Goal: Task Accomplishment & Management: Manage account settings

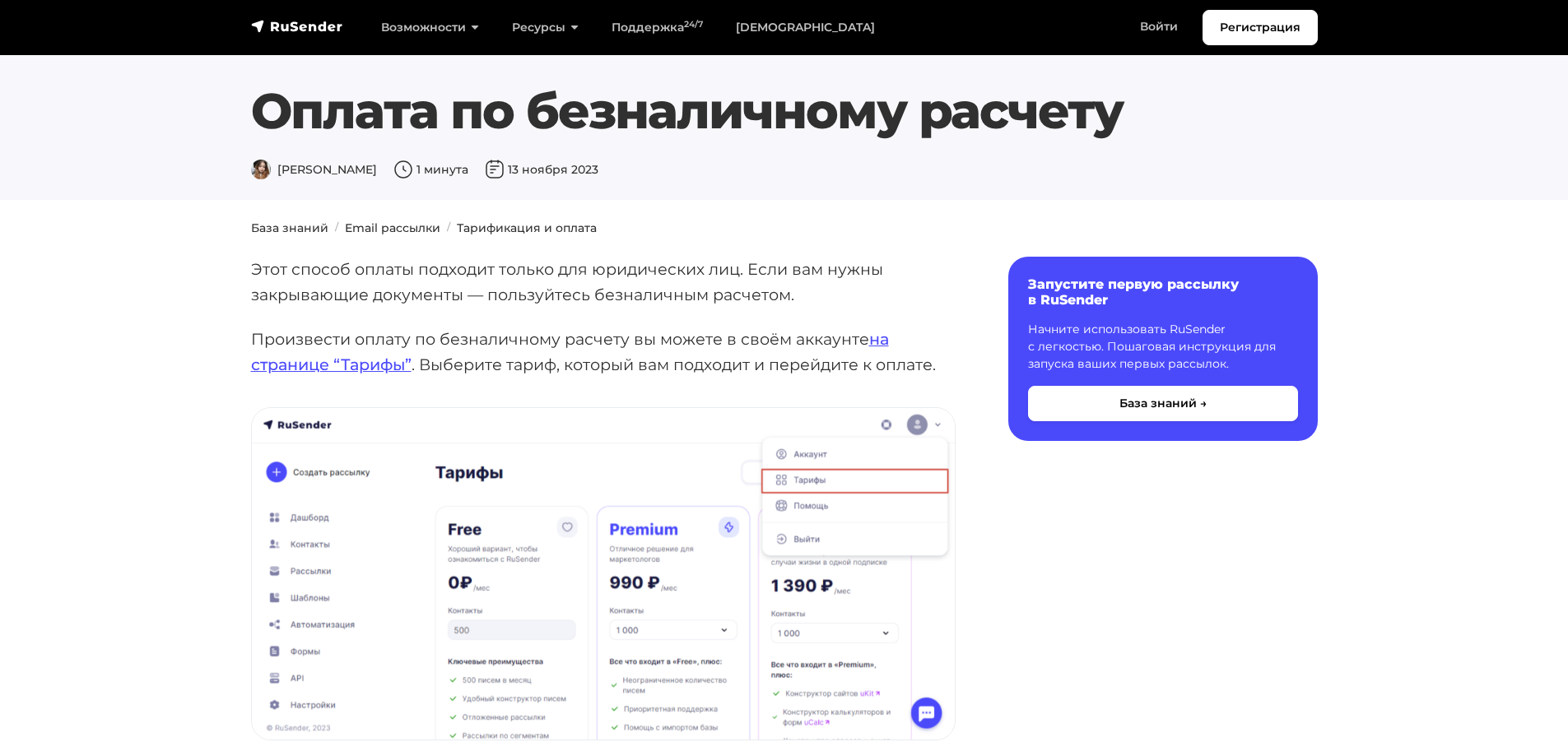
scroll to position [2223, 0]
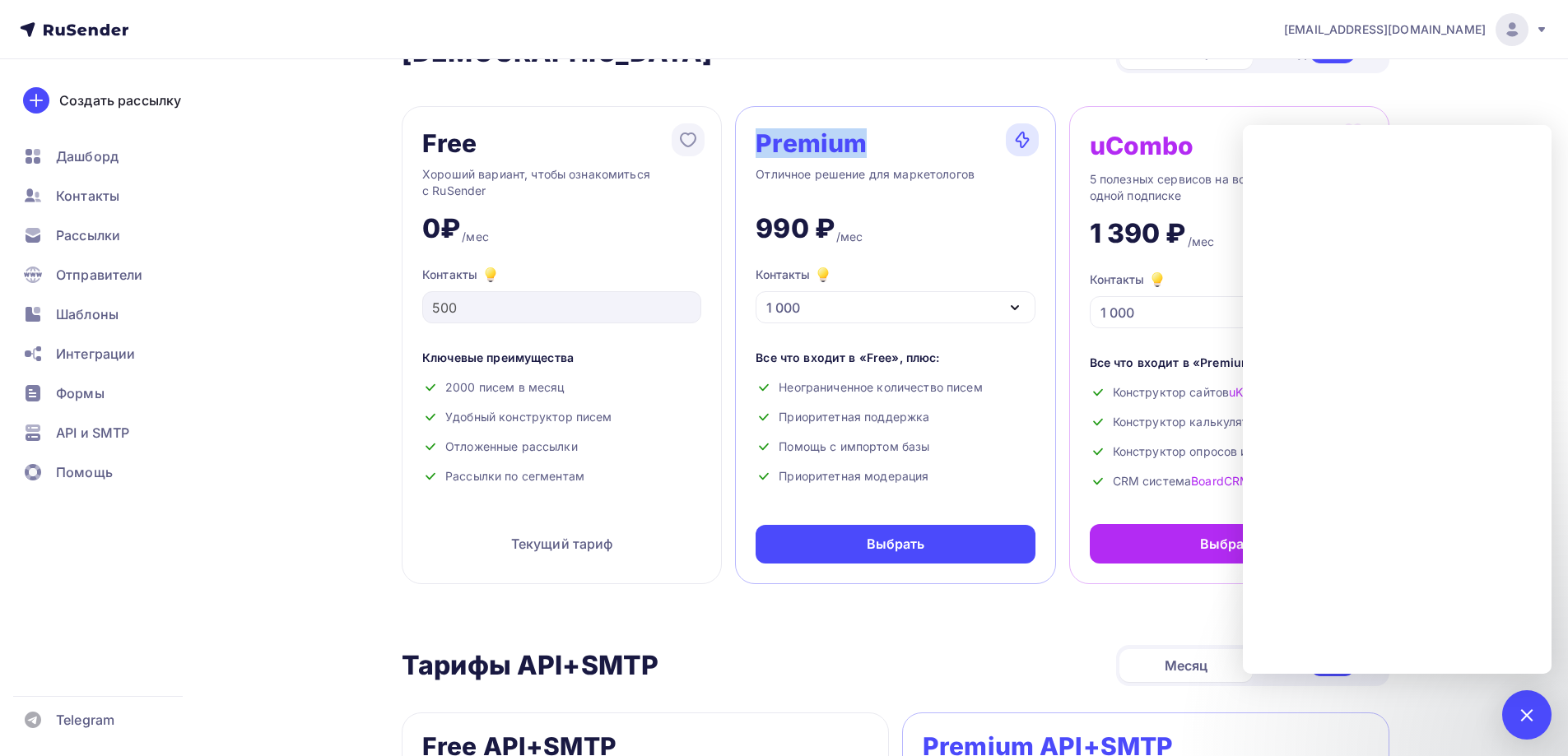
scroll to position [82, 0]
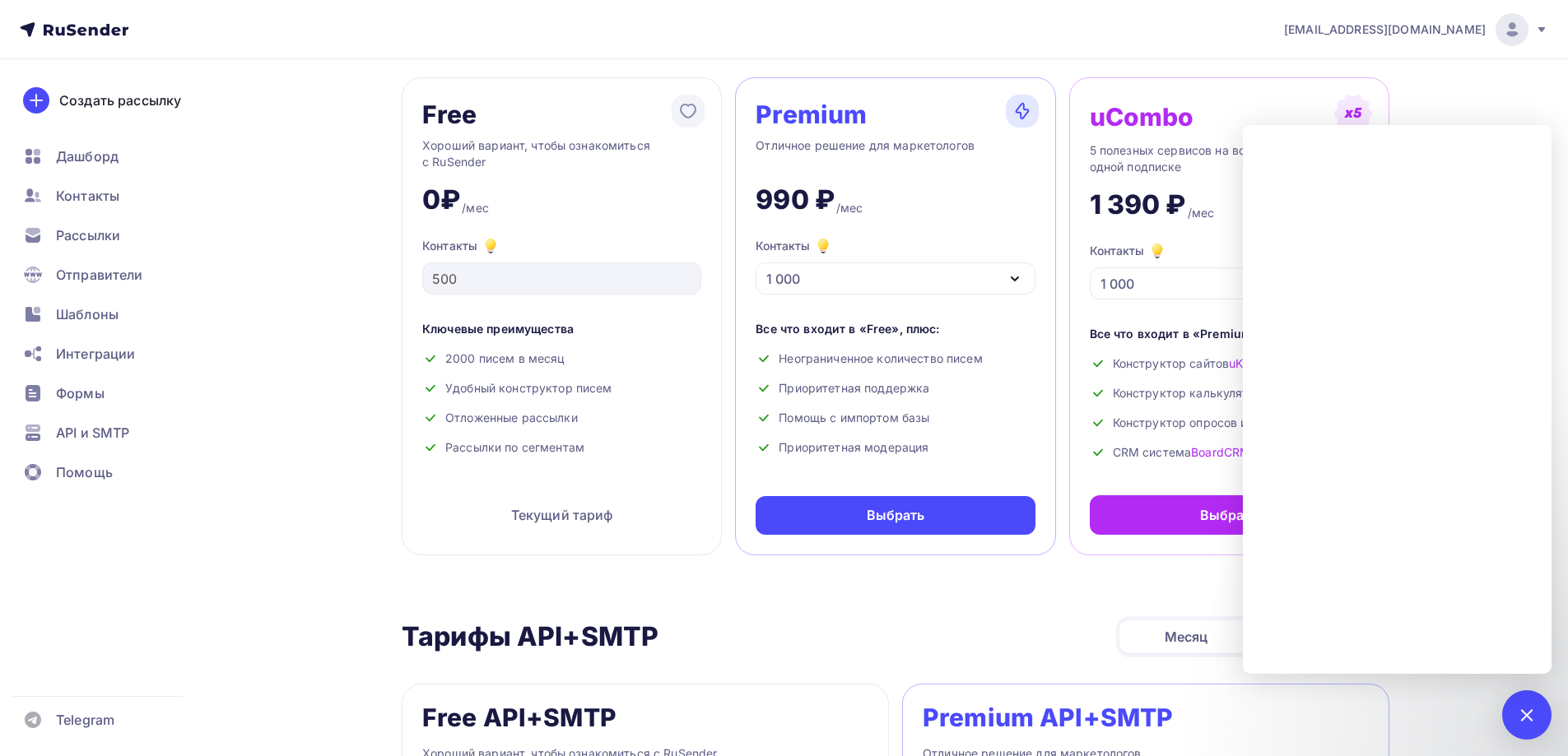
click at [1525, 724] on div at bounding box center [1526, 715] width 22 height 22
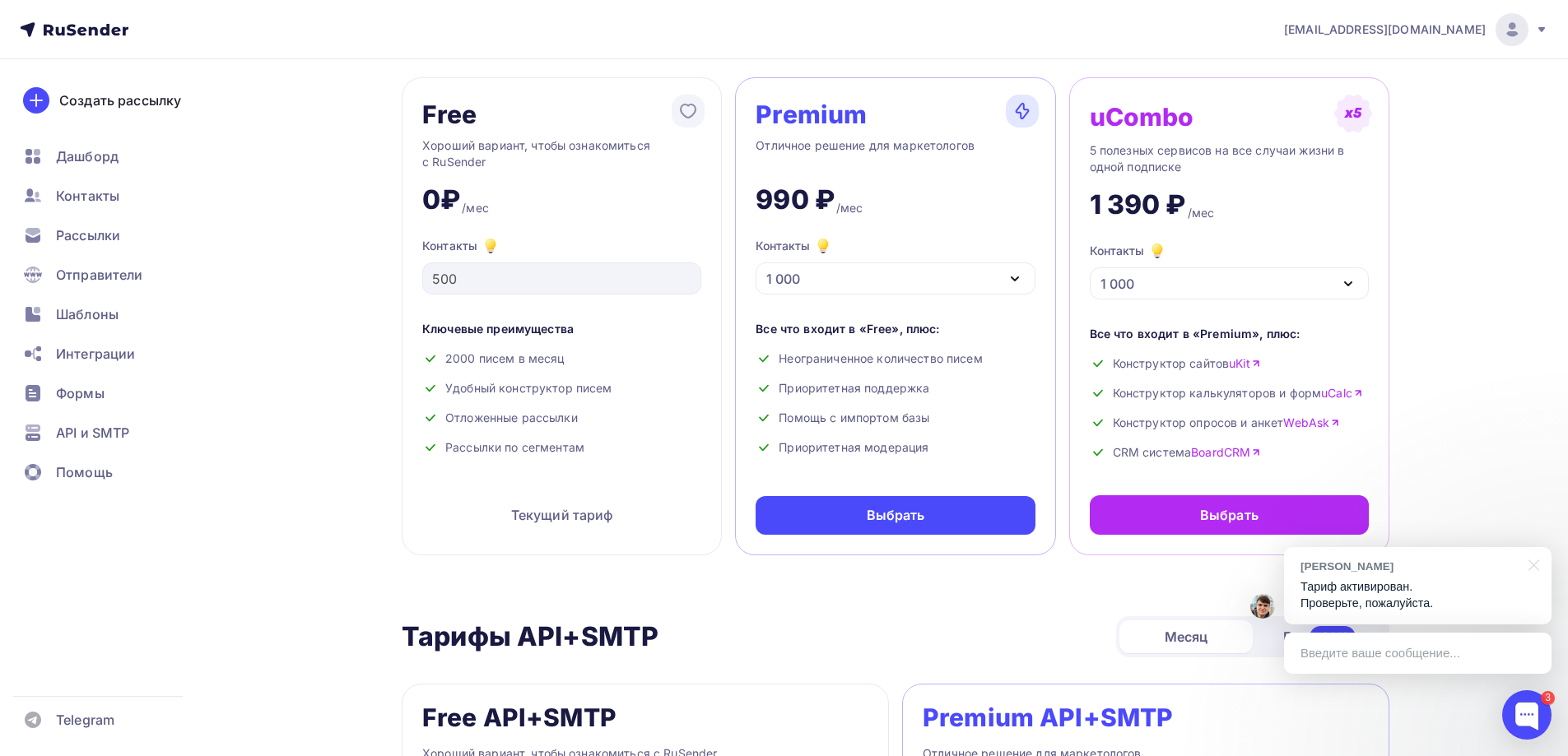
click at [1424, 602] on p "Тариф активирован. Проверьте, пожалуйста." at bounding box center [1417, 595] width 235 height 33
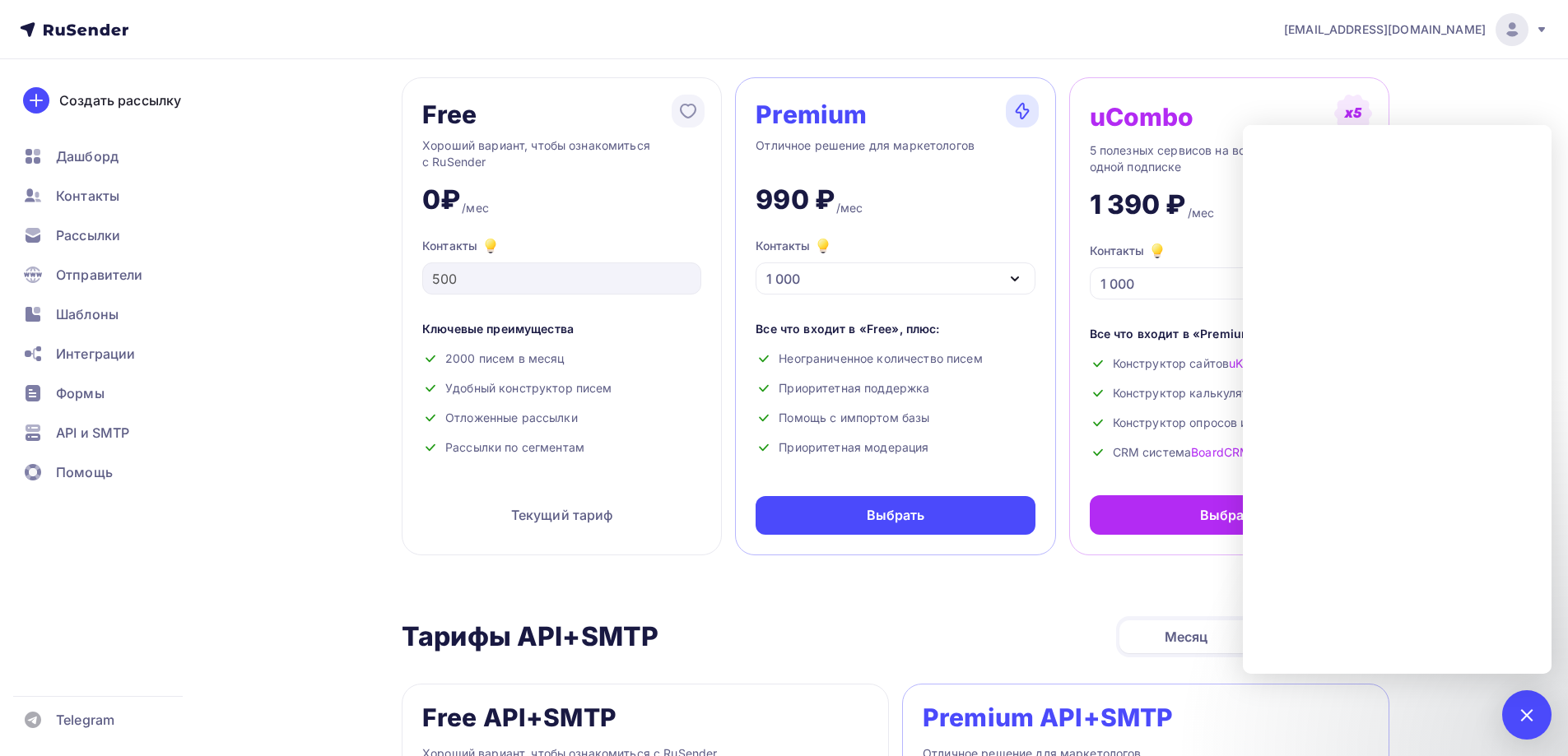
click at [1003, 36] on nav "info@avanta174.com Аккаунт Тарифы Выйти Создать рассылку Дашборд Контакты Рассы…" at bounding box center [784, 30] width 1568 height 59
click at [1476, 29] on span "info@avanta174.com" at bounding box center [1385, 30] width 202 height 17
click at [1339, 69] on span "Аккаунт" at bounding box center [1327, 72] width 55 height 19
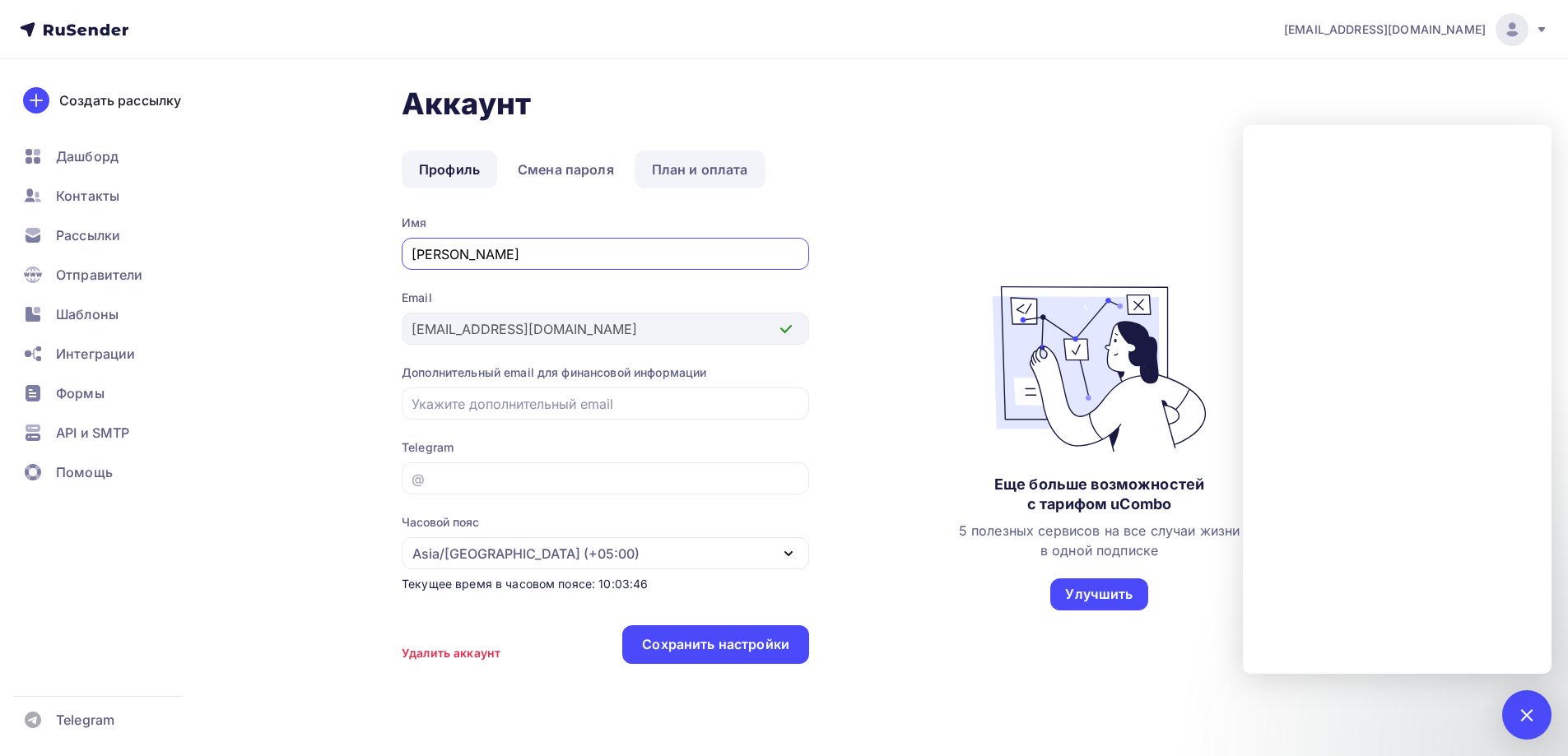
click at [709, 166] on link "План и оплата" at bounding box center [699, 169] width 130 height 38
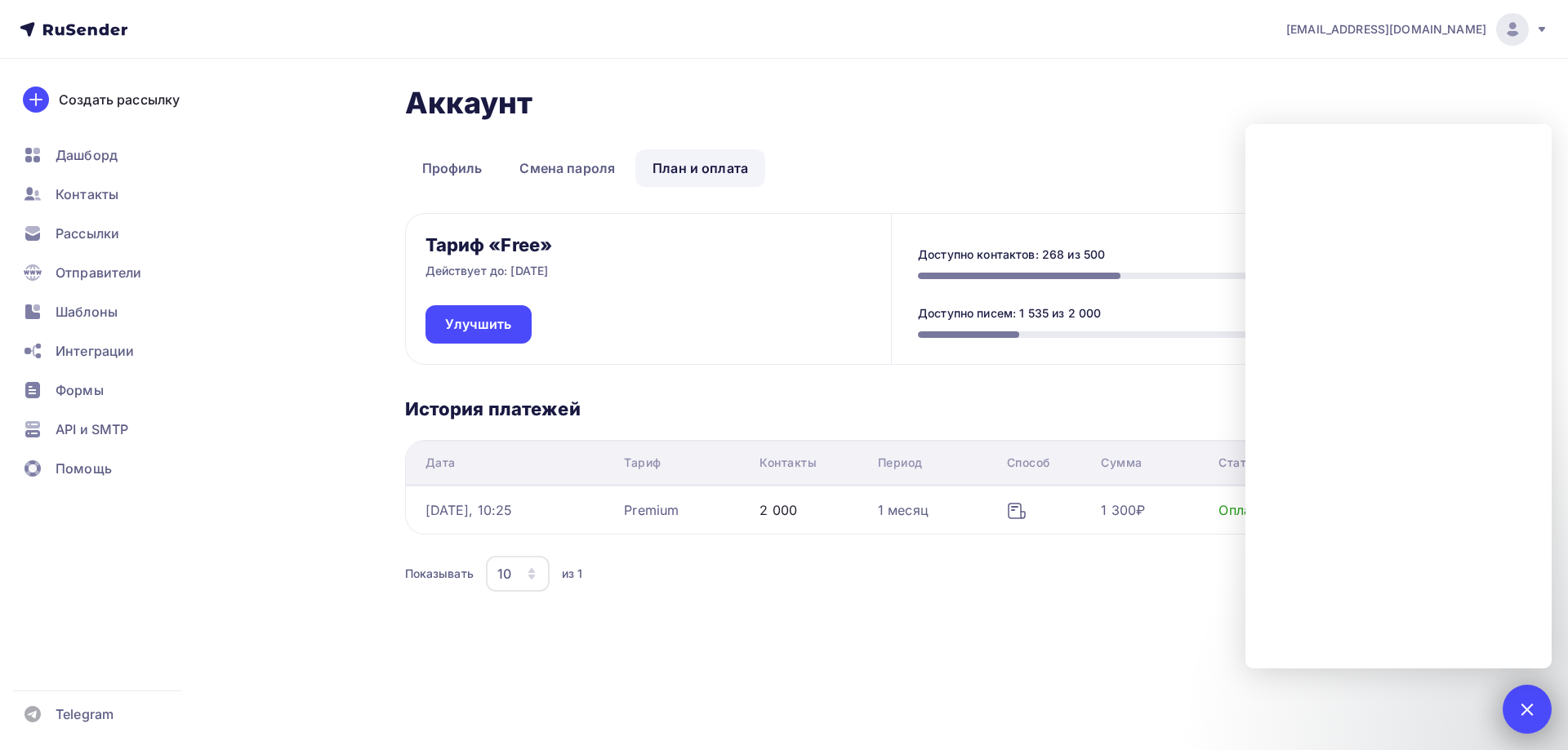
click at [1532, 706] on div at bounding box center [1527, 710] width 22 height 22
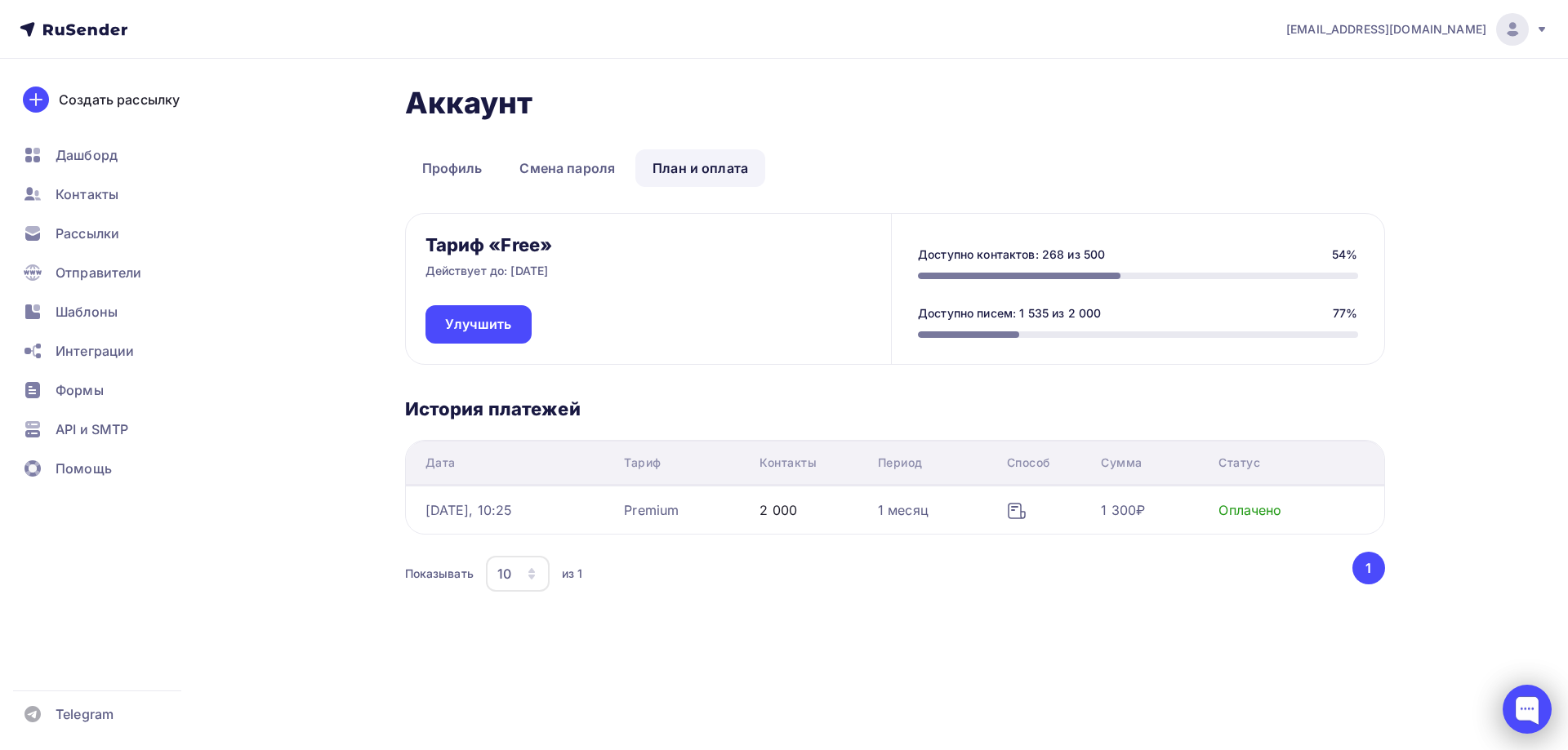
click at [1528, 719] on div at bounding box center [1527, 709] width 49 height 49
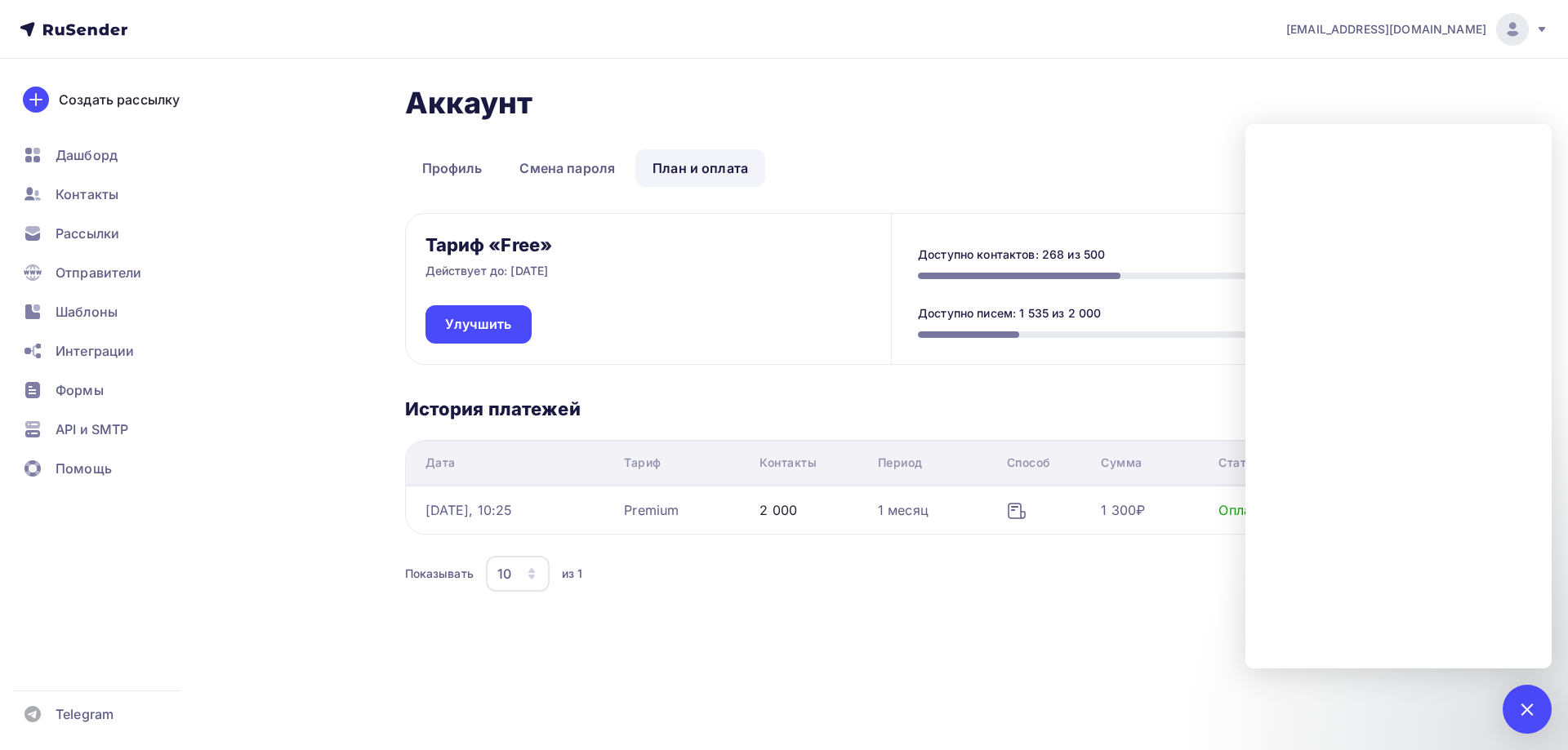
click at [930, 144] on div "Аккаунт Профиль Смена пароля План и оплата Профиль Смена пароля План и оплата Т…" at bounding box center [894, 346] width 980 height 522
drag, startPoint x: 1527, startPoint y: 707, endPoint x: 1462, endPoint y: 669, distance: 75.3
click at [1527, 706] on div at bounding box center [1527, 710] width 22 height 22
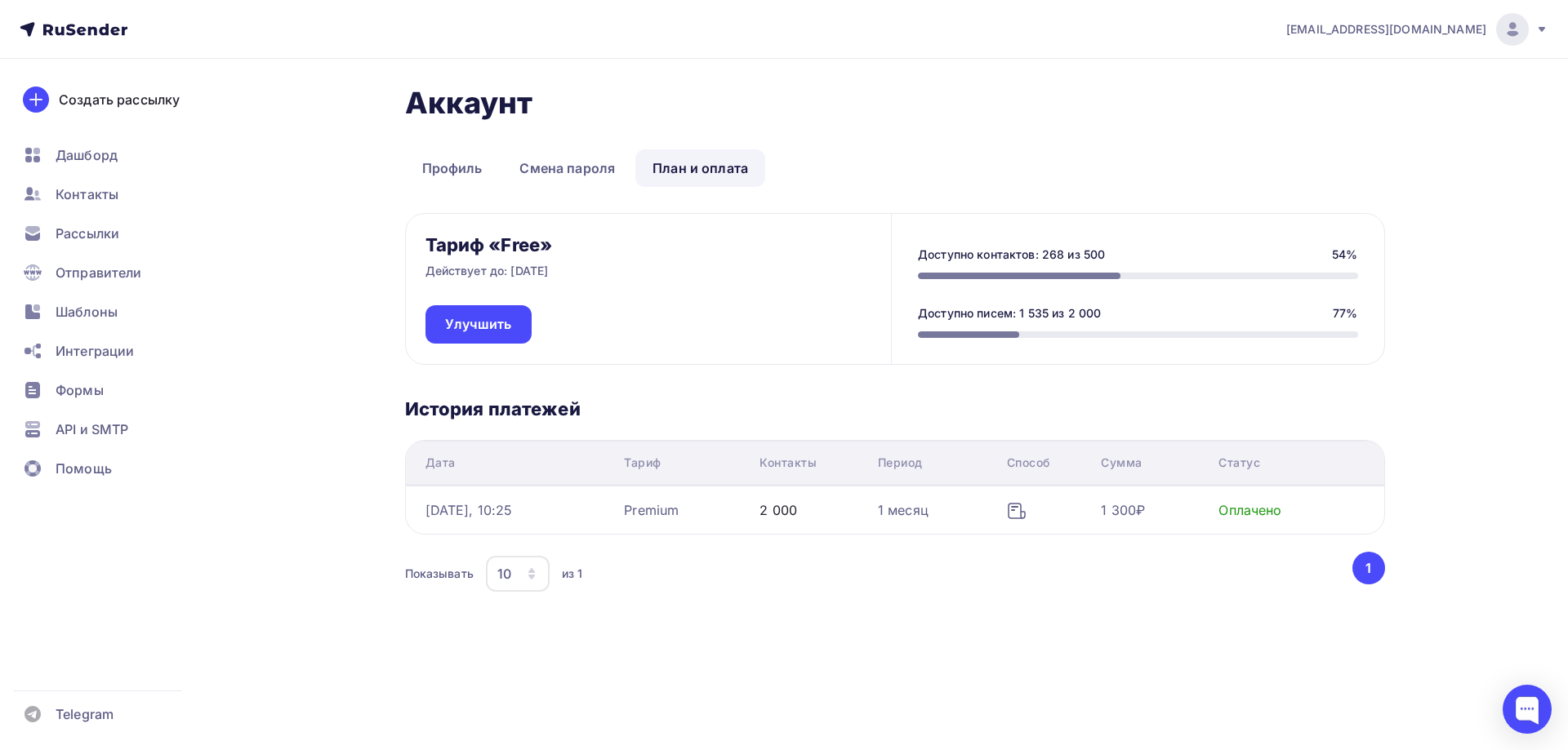
drag, startPoint x: 86, startPoint y: 234, endPoint x: 222, endPoint y: 329, distance: 165.9
click at [86, 233] on span "Рассылки" at bounding box center [86, 233] width 63 height 19
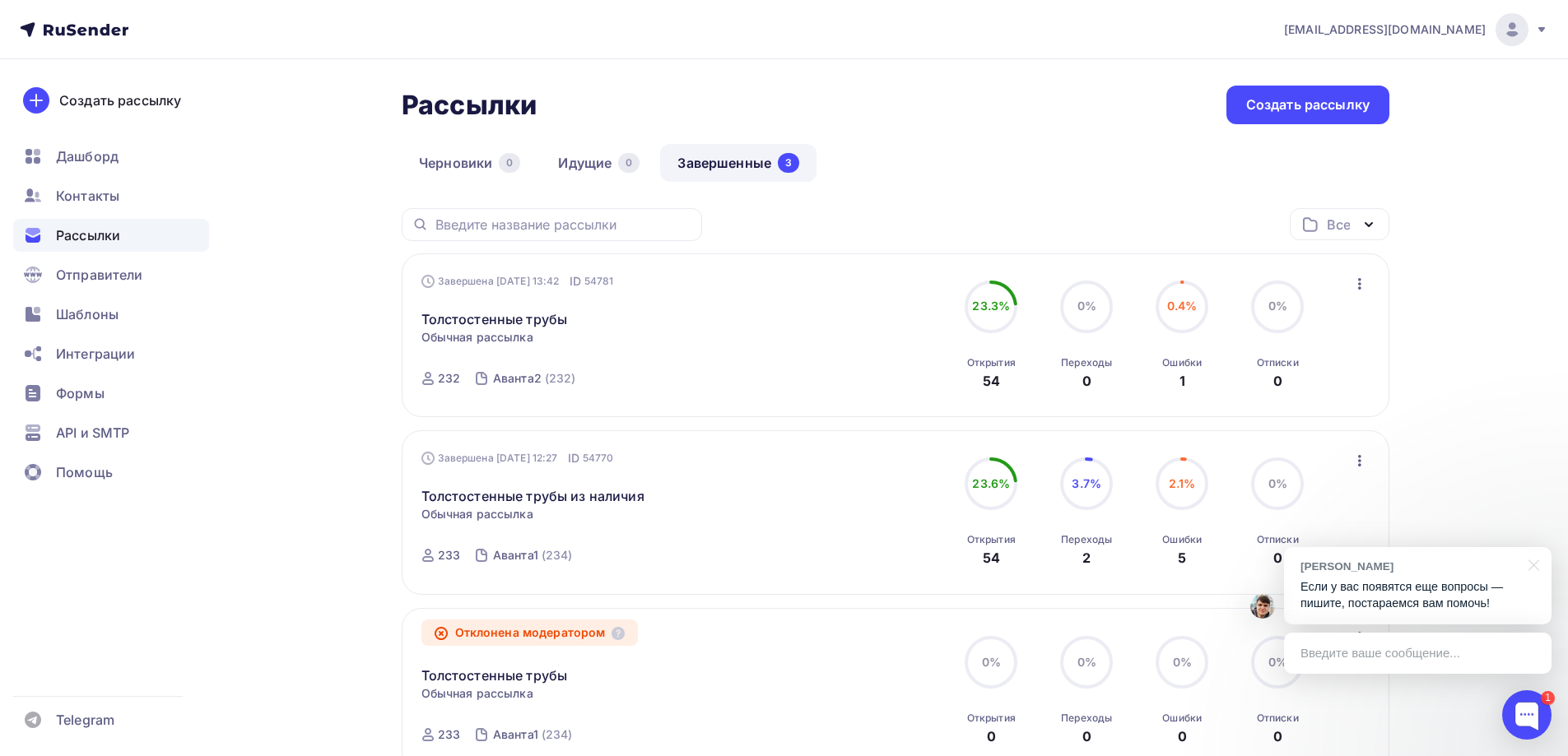
click at [1469, 591] on p "Если у вас появятся еще вопросы — пишите, постараемся вам помочь!" at bounding box center [1417, 595] width 235 height 33
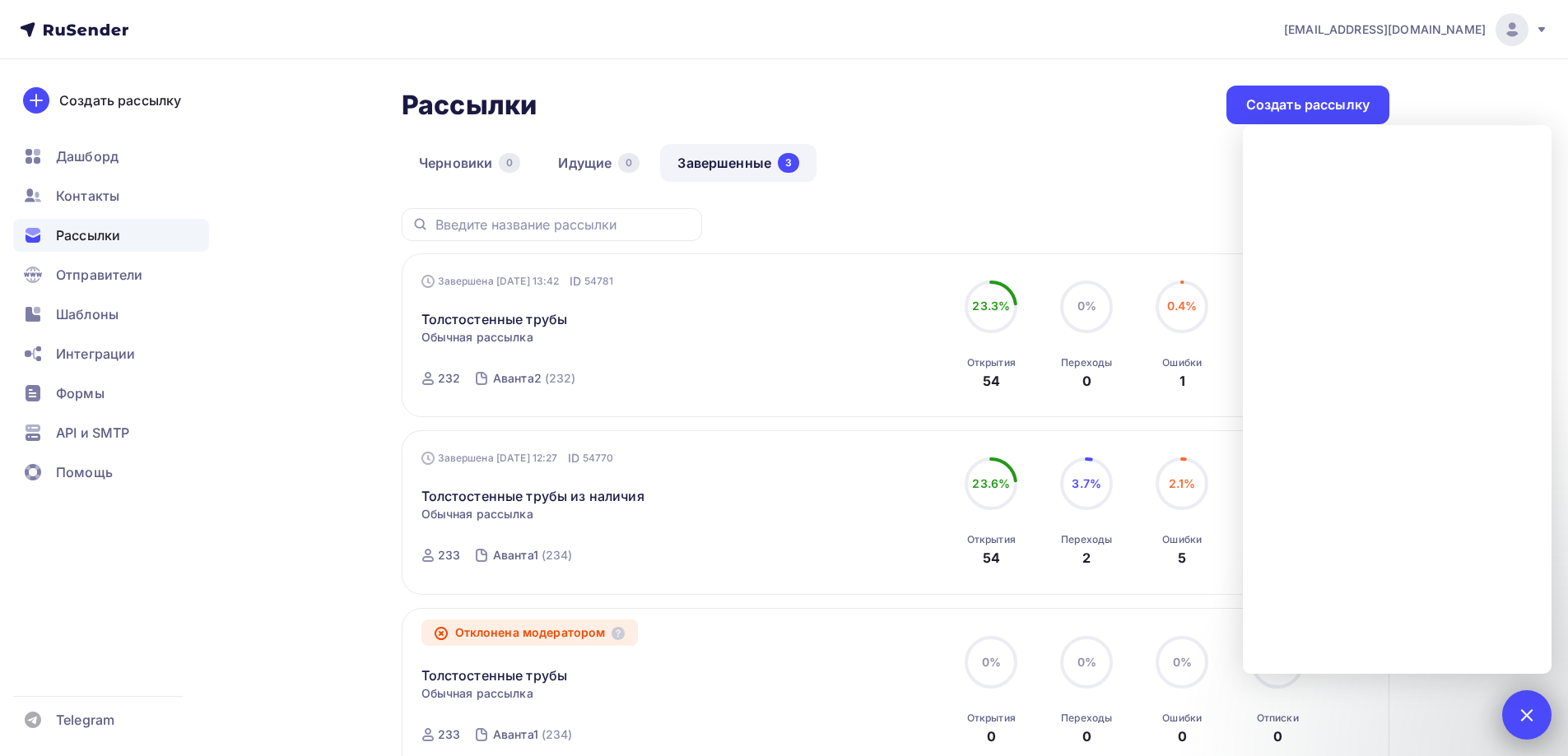
click at [1525, 716] on div at bounding box center [1526, 715] width 22 height 22
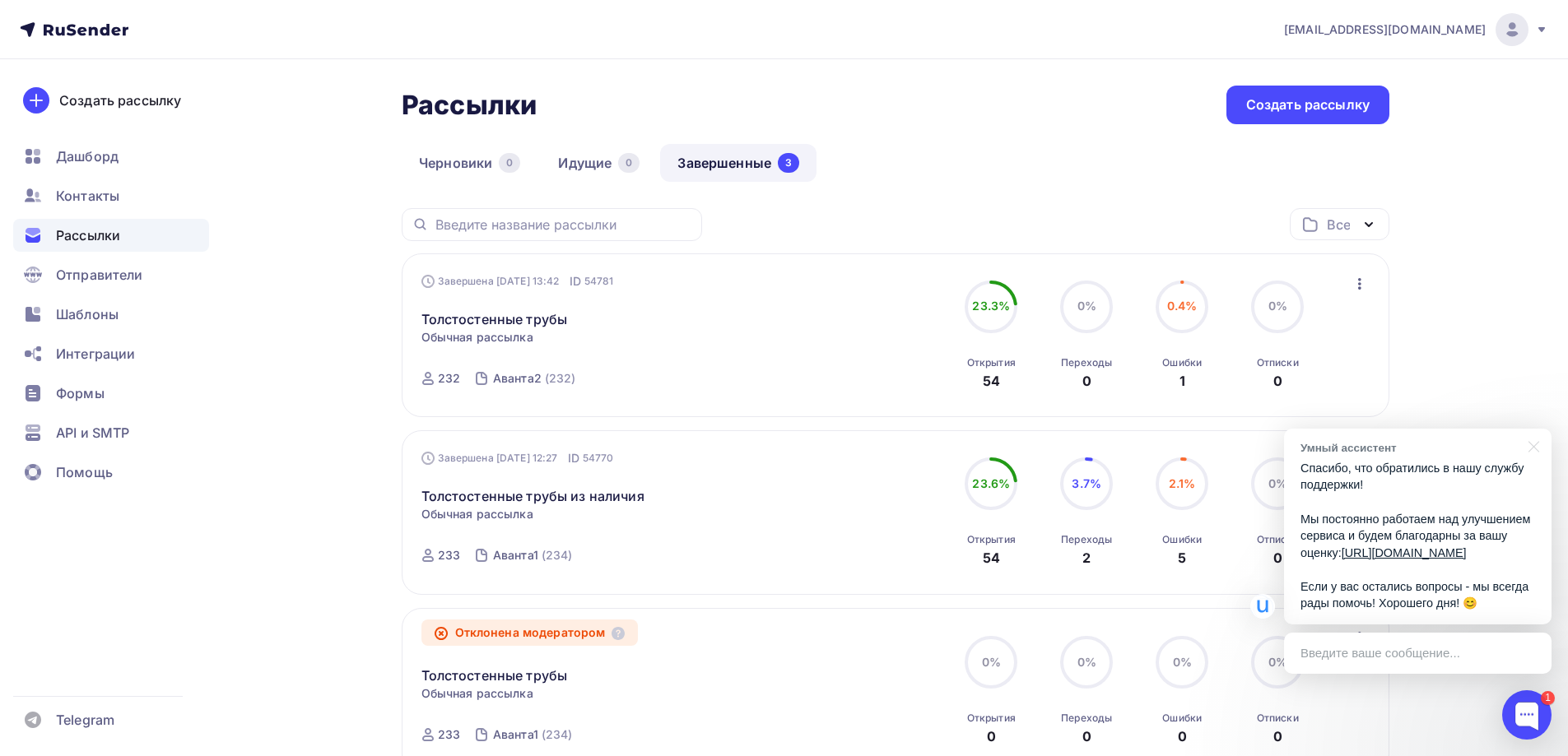
click at [1473, 460] on p "Спасибо, что обратились в нашу службу поддержки! Мы постоянно работаем над улуч…" at bounding box center [1417, 536] width 235 height 153
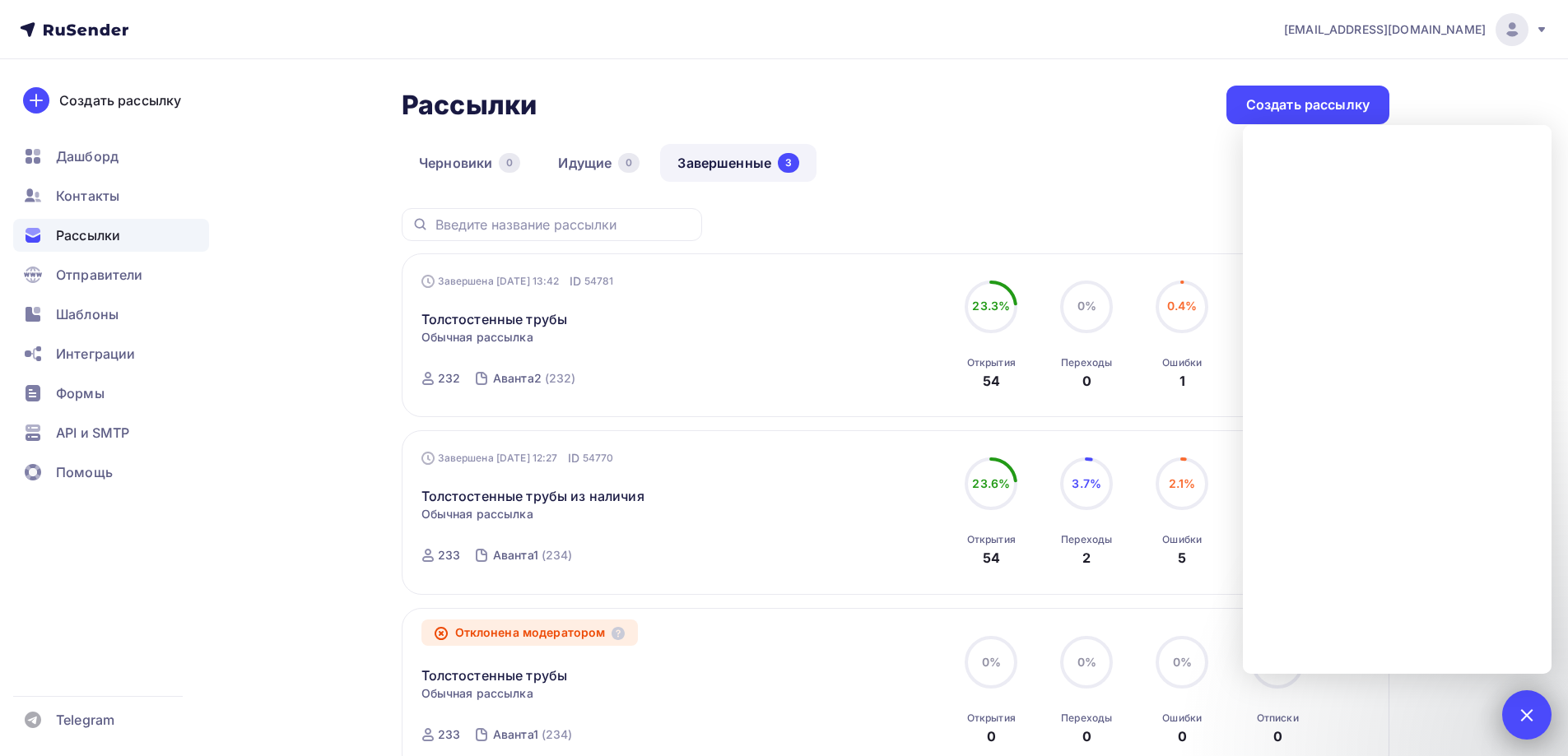
click at [1520, 722] on div "1" at bounding box center [1525, 714] width 49 height 49
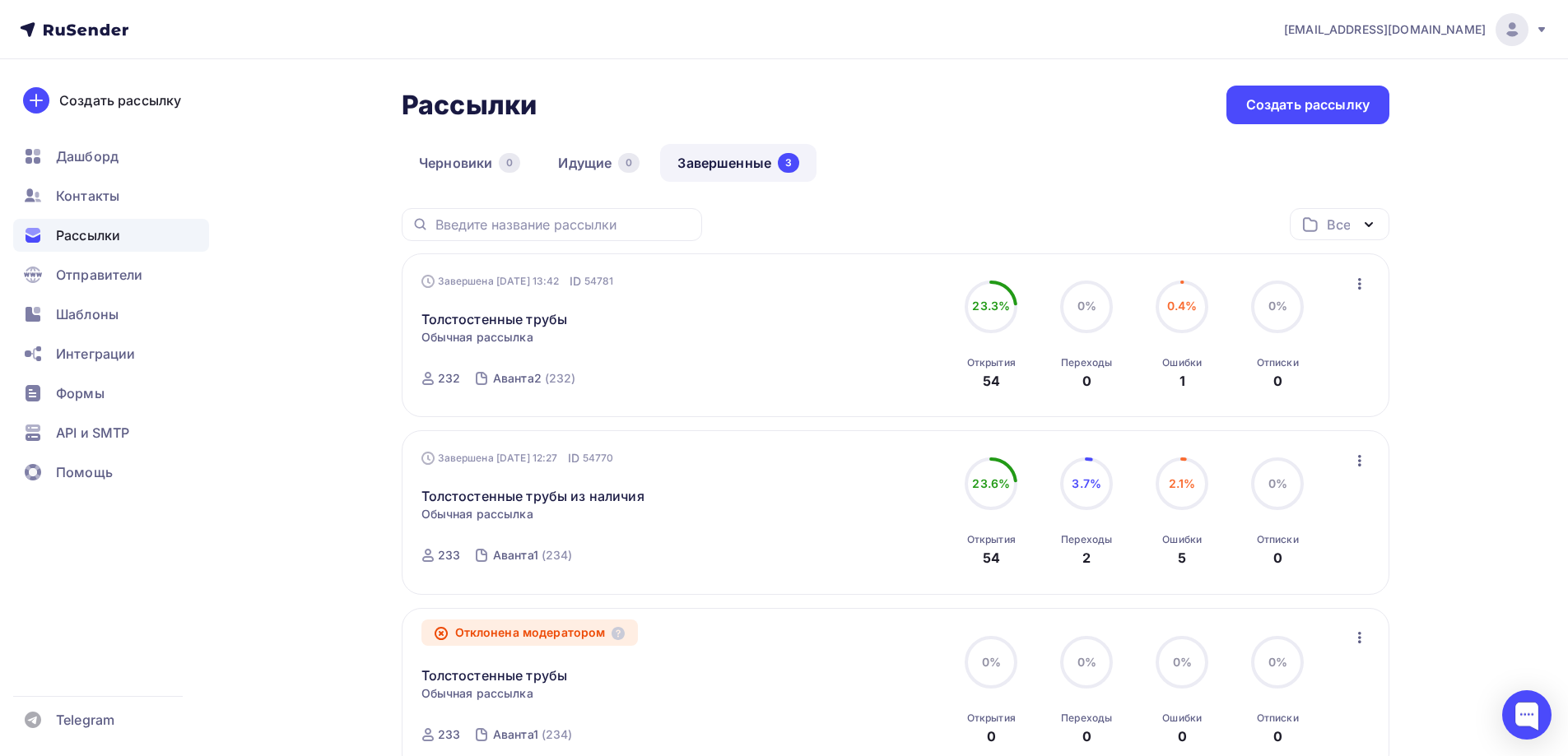
click at [939, 85] on div "Рассылки Рассылки Создать рассылку Черновики 0 Идущие 0 Завершенные 3 Завершенн…" at bounding box center [784, 515] width 1349 height 913
click at [272, 455] on div "Рассылки Рассылки Создать рассылку Черновики 0 Идущие 0 Завершенные 3 Завершенн…" at bounding box center [784, 515] width 1349 height 913
